Goal: Navigation & Orientation: Go to known website

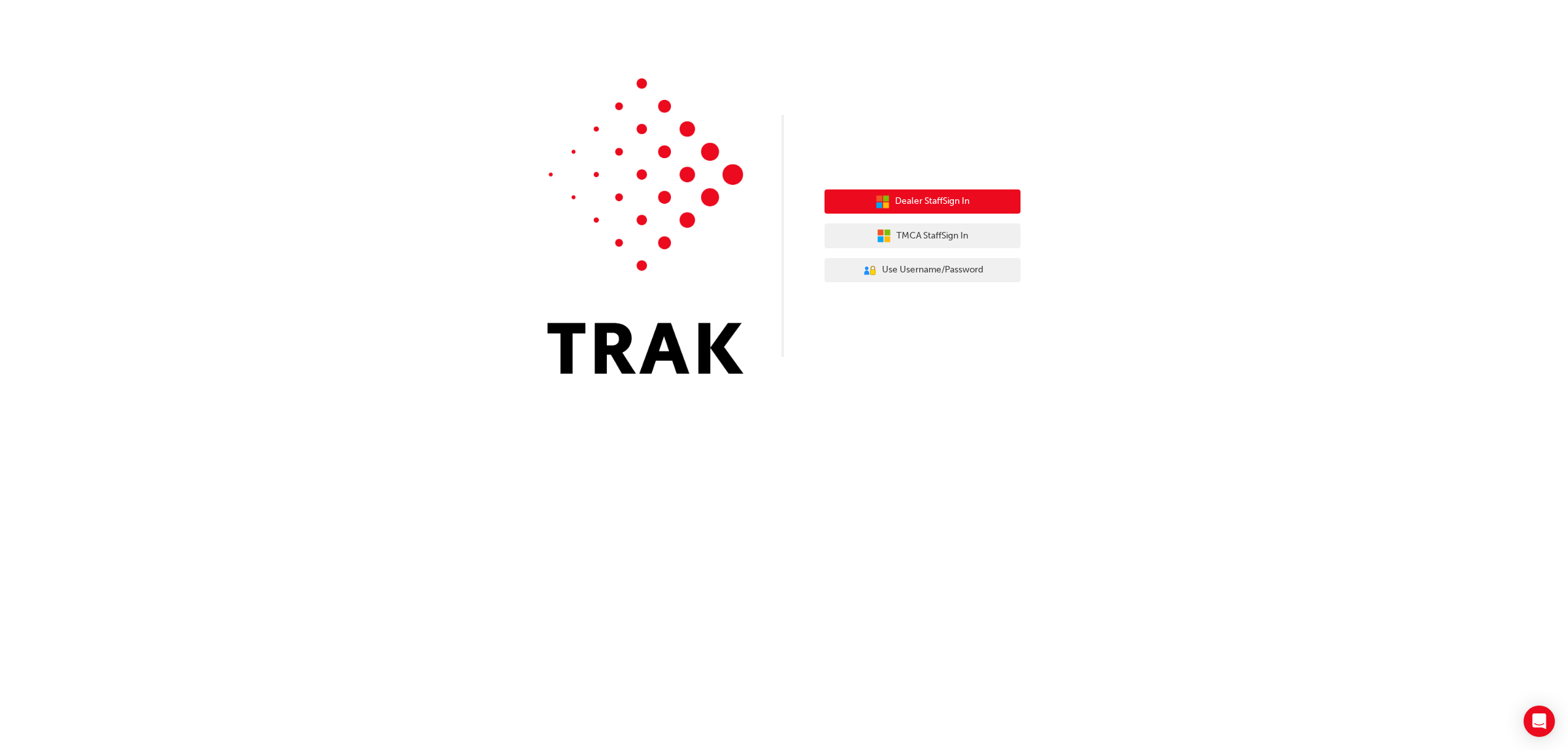
click at [943, 200] on span "Dealer Staff Sign In" at bounding box center [933, 201] width 74 height 15
